Goal: Transaction & Acquisition: Purchase product/service

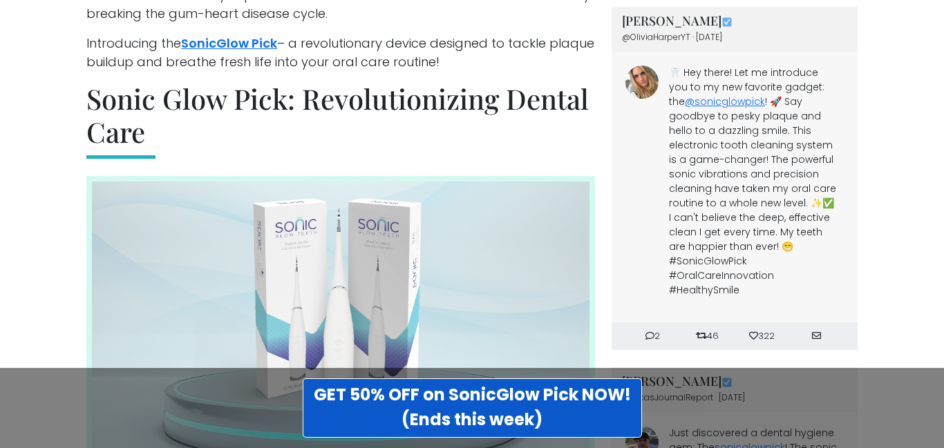
scroll to position [1665, 0]
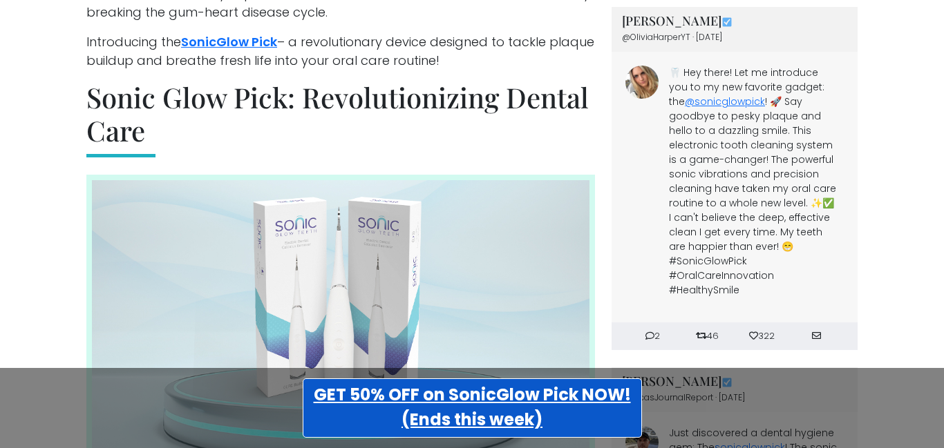
click at [476, 395] on strong "GET 50% OFF on SonicGlow Pick NOW! (Ends this week)" at bounding box center [472, 408] width 317 height 48
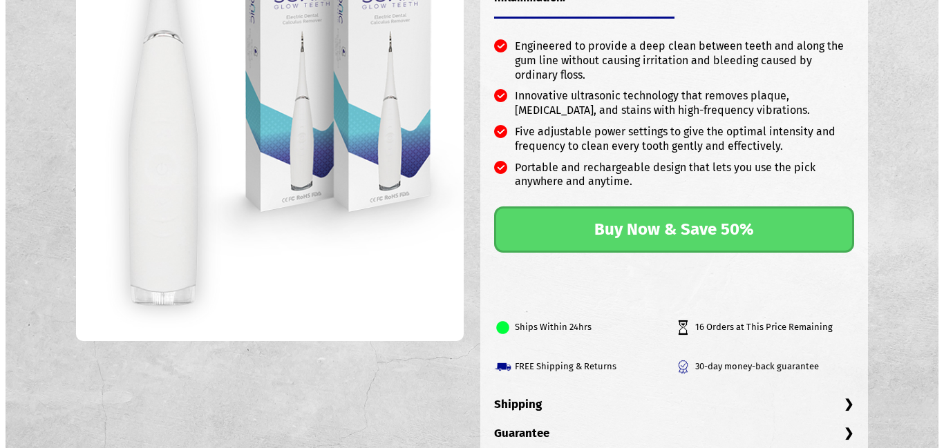
scroll to position [216, 0]
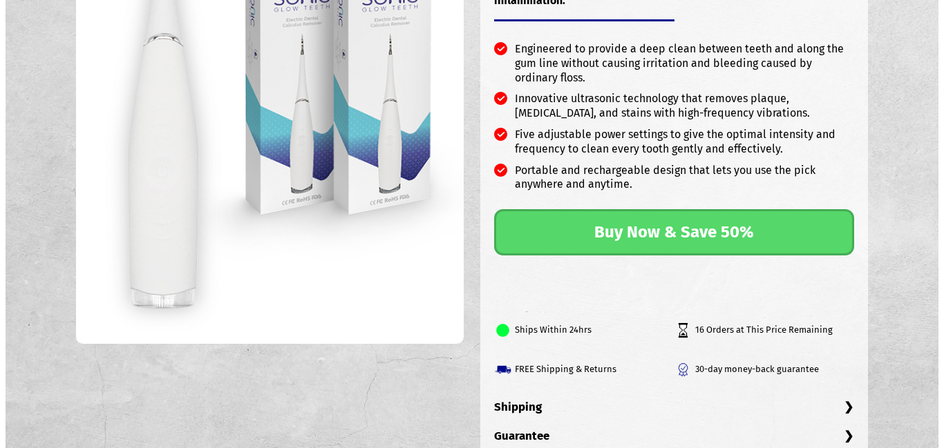
click at [641, 240] on link "Buy Now & Save 50%" at bounding box center [674, 232] width 361 height 46
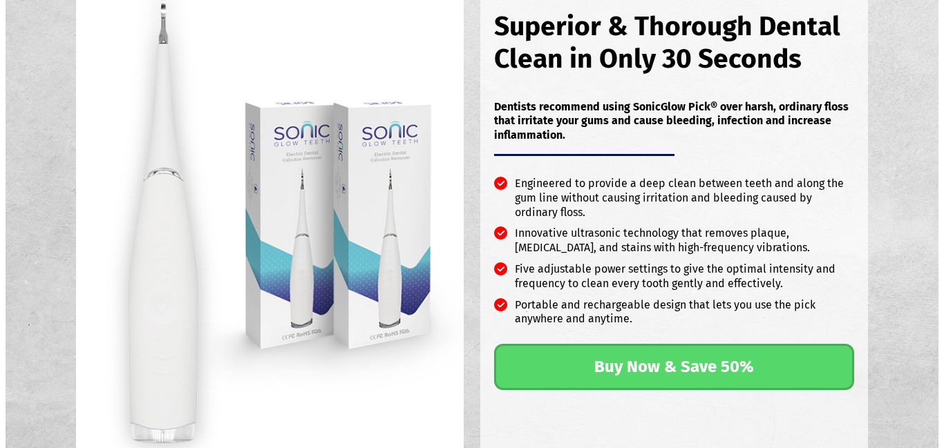
scroll to position [0, 0]
